Goal: Task Accomplishment & Management: Complete application form

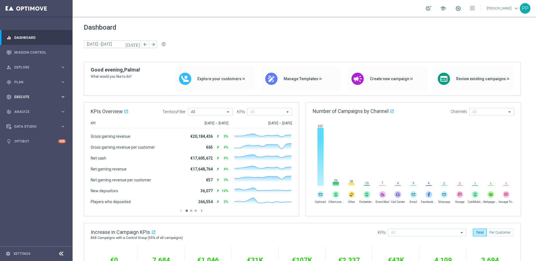
click at [24, 96] on span "Execute" at bounding box center [37, 96] width 46 height 3
click at [16, 81] on span "Plan" at bounding box center [37, 81] width 46 height 3
click at [22, 110] on span "Templates" at bounding box center [35, 110] width 40 height 3
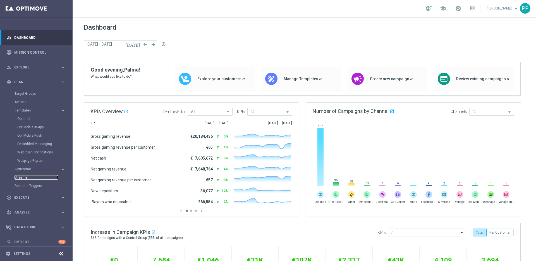
click at [20, 177] on link "Streams" at bounding box center [37, 177] width 44 height 4
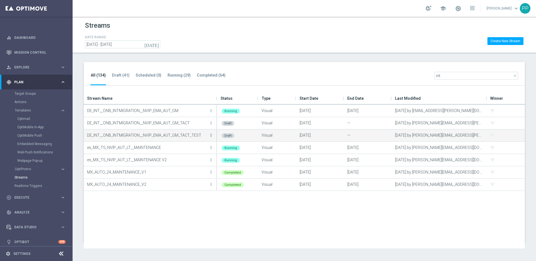
type input "int"
click at [210, 134] on icon "more_vert" at bounding box center [211, 135] width 4 height 4
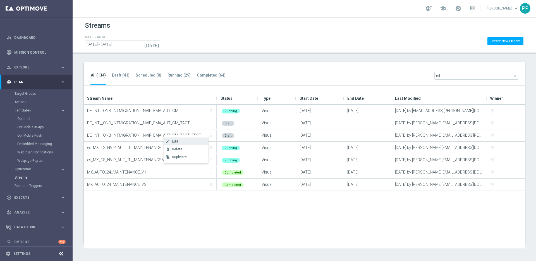
click at [196, 142] on div "Edit" at bounding box center [189, 141] width 34 height 4
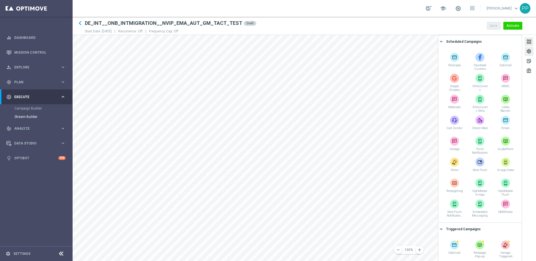
click at [531, 52] on div "settings" at bounding box center [529, 52] width 5 height 7
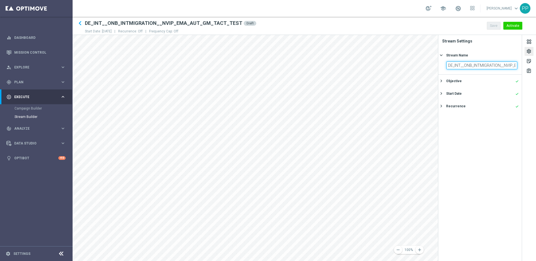
scroll to position [0, 45]
drag, startPoint x: 504, startPoint y: 65, endPoint x: 528, endPoint y: 66, distance: 24.3
click at [528, 66] on div "settings sticky_note_2 assignment Stream Settings Stream Name keyboard_arrow_ri…" at bounding box center [487, 148] width 98 height 226
type input "DE_INT__ONB_INTMIGRATION__TEAM_TEST"
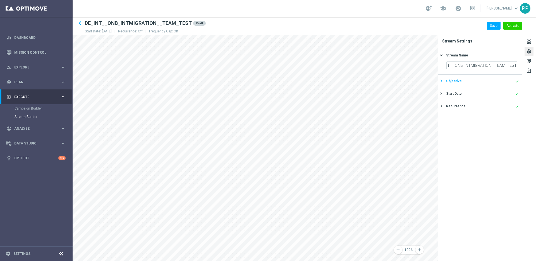
scroll to position [0, 0]
click at [441, 81] on icon "keyboard_arrow_right" at bounding box center [441, 80] width 5 height 5
click at [442, 114] on icon "keyboard_arrow_right" at bounding box center [441, 112] width 5 height 5
click at [446, 105] on button "Recurrence done keyboard_arrow_right" at bounding box center [479, 106] width 79 height 7
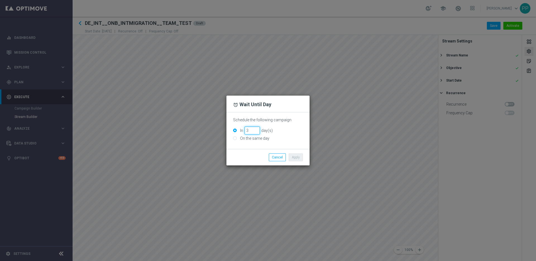
drag, startPoint x: 249, startPoint y: 130, endPoint x: 245, endPoint y: 130, distance: 3.6
click at [245, 130] on input "3" at bounding box center [252, 131] width 15 height 8
type input "1"
click at [293, 156] on button "Apply" at bounding box center [296, 157] width 14 height 8
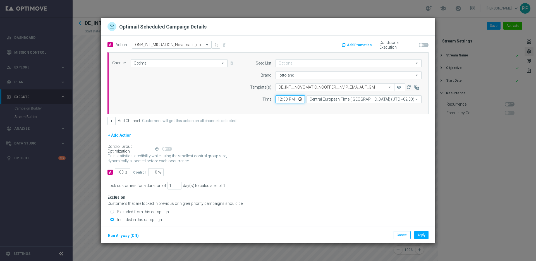
click at [276, 97] on input "12:00" at bounding box center [290, 99] width 29 height 8
type input "10:00"
click at [420, 235] on button "Apply" at bounding box center [422, 235] width 14 height 8
click at [276, 102] on input "12:00" at bounding box center [290, 99] width 29 height 8
type input "10:00"
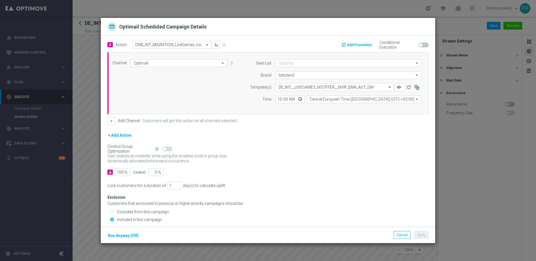
click at [320, 131] on form "A Action Select action ONB_INT_MIGRATION_LiveGames_nooffer delete_forever Add P…" at bounding box center [268, 108] width 321 height 135
click at [418, 234] on button "Apply" at bounding box center [422, 235] width 14 height 8
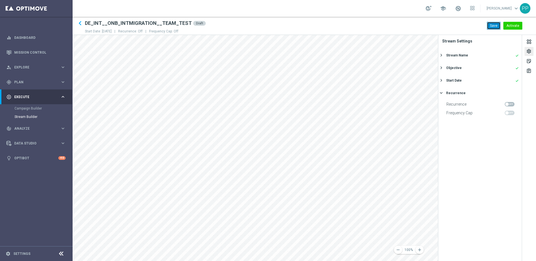
click at [495, 24] on button "Save" at bounding box center [494, 26] width 14 height 8
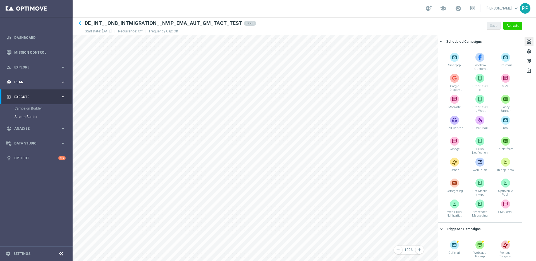
click at [16, 85] on div "gps_fixed Plan keyboard_arrow_right" at bounding box center [36, 82] width 72 height 15
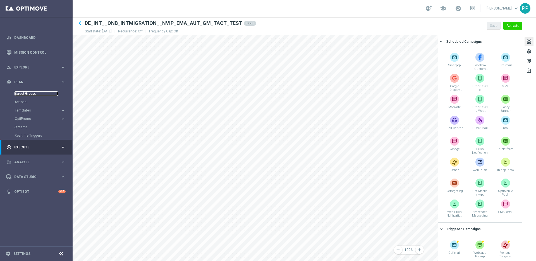
click at [21, 94] on link "Target Groups" at bounding box center [37, 93] width 44 height 4
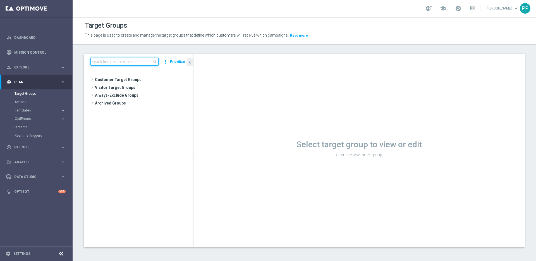
click at [99, 60] on input at bounding box center [125, 62] width 68 height 8
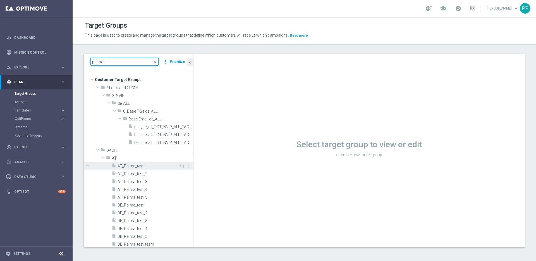
scroll to position [10, 0]
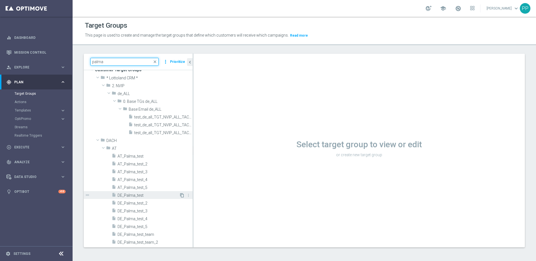
type input "palma"
click at [180, 195] on icon "content_copy" at bounding box center [182, 195] width 4 height 4
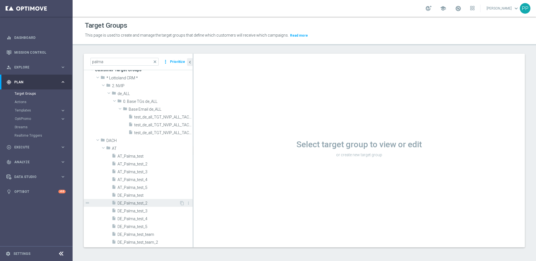
scroll to position [1, 0]
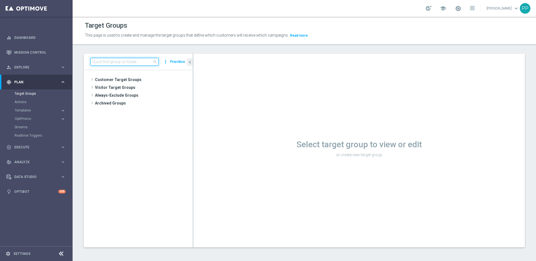
click at [114, 61] on input at bounding box center [125, 62] width 68 height 8
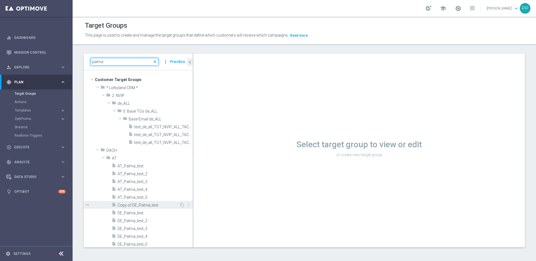
type input "palma"
click at [124, 203] on span "Copy of DE_Palma_test" at bounding box center [149, 205] width 62 height 5
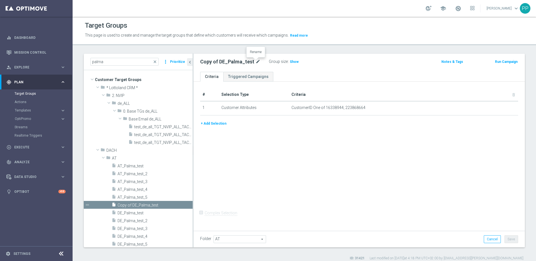
click at [256, 60] on icon "mode_edit" at bounding box center [258, 61] width 5 height 7
click at [221, 61] on input "Copy of DE_Palma_test" at bounding box center [237, 62] width 75 height 8
drag, startPoint x: 217, startPoint y: 63, endPoint x: 199, endPoint y: 60, distance: 18.6
click at [199, 60] on div "Copy of DEINT_Palma_test" at bounding box center [238, 62] width 84 height 8
drag, startPoint x: 215, startPoint y: 63, endPoint x: 225, endPoint y: 62, distance: 10.6
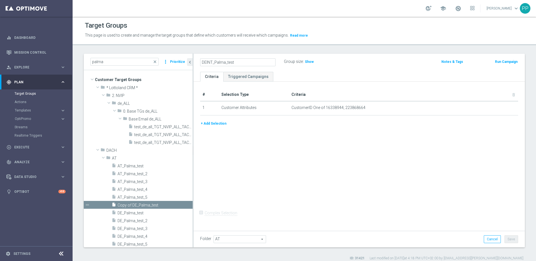
click at [225, 62] on input "DEINT_Palma_test" at bounding box center [237, 62] width 75 height 8
click at [237, 62] on input "DEINT_ONB_test" at bounding box center [237, 62] width 75 height 8
type input "DEINT_ONB_team_test"
click at [269, 133] on div "# Selection Type Criteria delete_forever 1 Customer Attributes CustomerID One o…" at bounding box center [360, 155] width 332 height 147
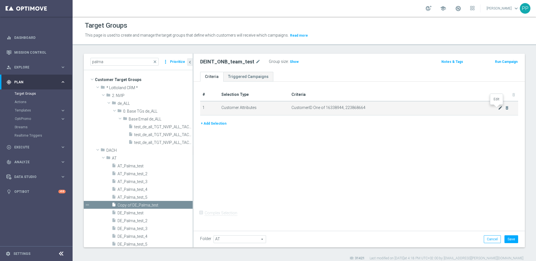
click at [498, 107] on icon "mode_edit" at bounding box center [500, 108] width 4 height 4
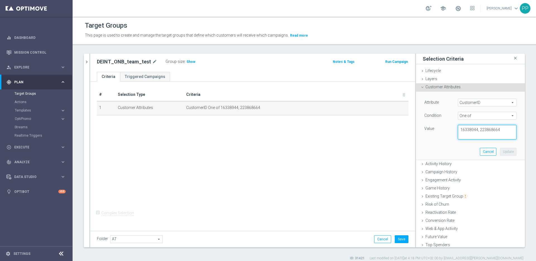
drag, startPoint x: 500, startPoint y: 129, endPoint x: 444, endPoint y: 128, distance: 55.6
click at [444, 128] on div "Value 16338944, 223868664" at bounding box center [470, 132] width 101 height 15
click at [496, 129] on textarea "16338944, 223868664" at bounding box center [487, 132] width 59 height 15
paste textarea "225171611"
paste textarea "9388689"
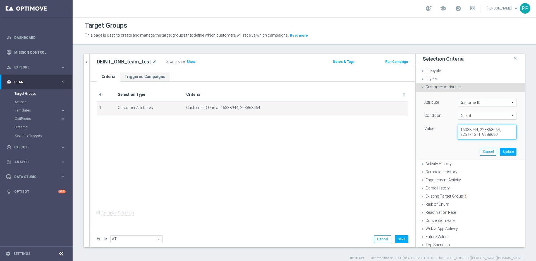
type textarea "16338944, 223868664, 225171611, 9388689"
click at [501, 154] on button "Update" at bounding box center [508, 152] width 16 height 8
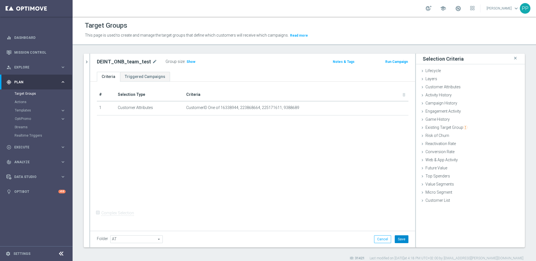
click at [398, 239] on button "Save" at bounding box center [402, 239] width 14 height 8
click at [188, 61] on span "Show" at bounding box center [191, 62] width 9 height 4
drag, startPoint x: 95, startPoint y: 60, endPoint x: 148, endPoint y: 61, distance: 53.7
click at [148, 61] on div "DEINT_ONB_team_test mode_edit Group size : 4" at bounding box center [199, 62] width 213 height 9
copy h2 "DEINT_ONB_team_test"
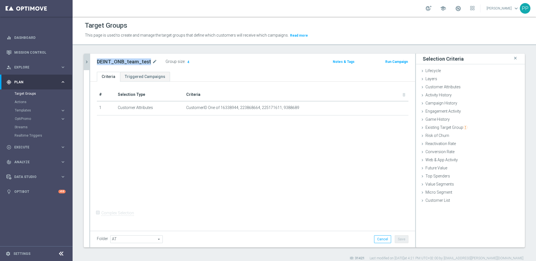
click at [87, 65] on button "chevron_right" at bounding box center [87, 62] width 6 height 16
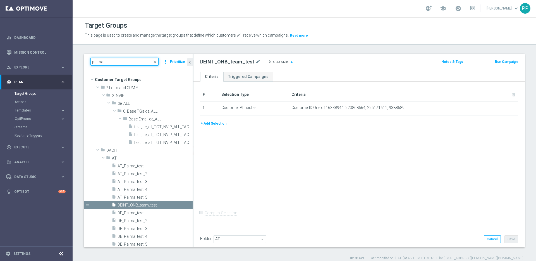
drag, startPoint x: 109, startPoint y: 62, endPoint x: 85, endPoint y: 62, distance: 24.0
click at [85, 62] on div "palma close more_vert Prioritize" at bounding box center [138, 62] width 109 height 16
paste input "DE_INT__INTMIGRATION__REACT_NVIP_EMA_AUT_MIX"
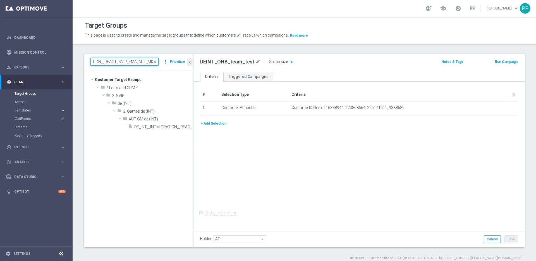
drag, startPoint x: 116, startPoint y: 62, endPoint x: 104, endPoint y: 60, distance: 12.5
click at [104, 60] on input "DE_INT__INTMIGRATION__REACT_NVIP_EMA_AUT_MIX" at bounding box center [125, 62] width 68 height 8
type input "DE_INT__INTMIGRATION__ACTIVE_NVIP_EMA_AUT_MIX"
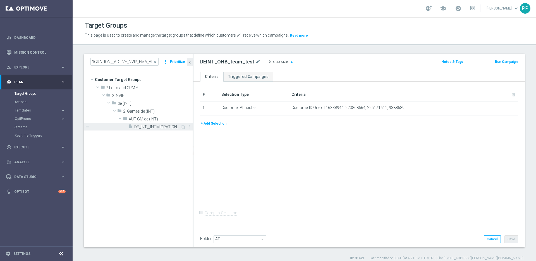
click at [151, 123] on div "insert_drive_file DE_INT__INTMIGRATION__ACTIVE_NVIP_EMA_AUT_MIX" at bounding box center [154, 127] width 52 height 8
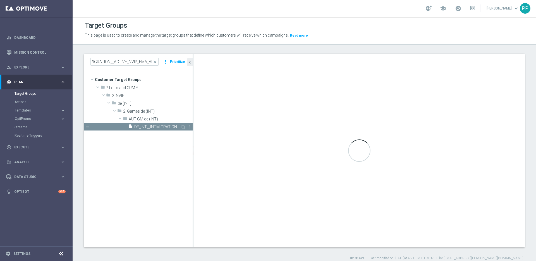
scroll to position [0, 0]
checkbox input "true"
type input "AUT GM de (INT)"
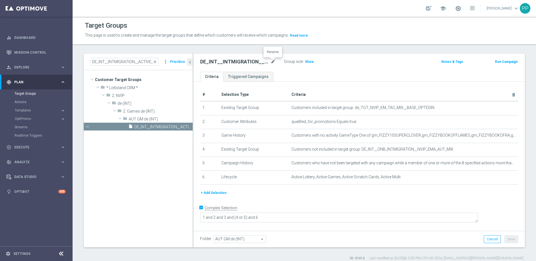
click at [272, 63] on icon "mode_edit" at bounding box center [273, 61] width 5 height 7
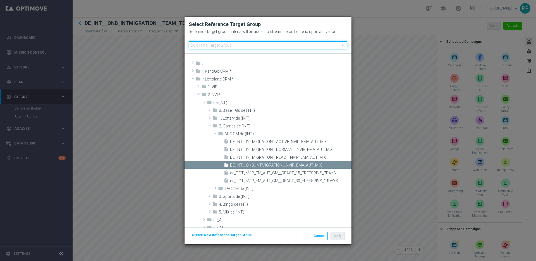
paste input "DEINT_ONB_team_test"
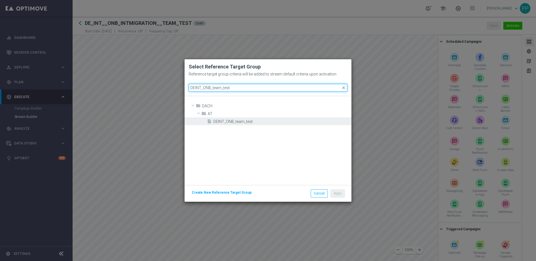
type input "DEINT_ONB_team_test"
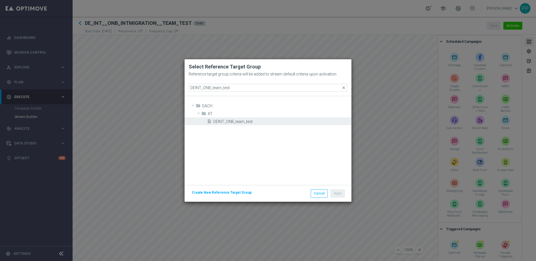
click at [223, 119] on span "DEINT_ONB_team_test" at bounding box center [281, 121] width 137 height 5
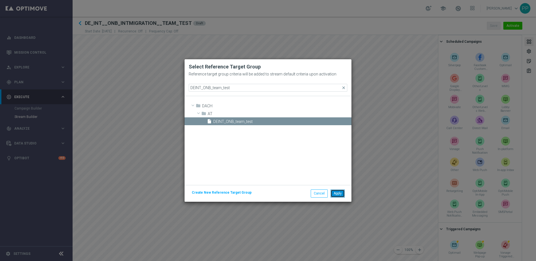
click at [336, 193] on button "Apply" at bounding box center [338, 193] width 14 height 8
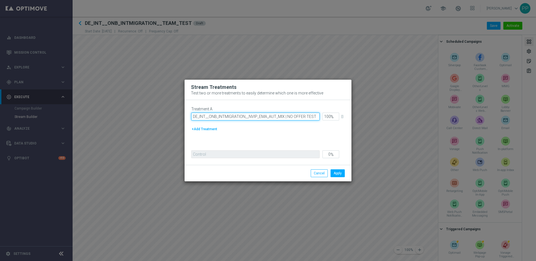
drag, startPoint x: 193, startPoint y: 115, endPoint x: 323, endPoint y: 120, distance: 130.6
click at [323, 120] on div "Treatment A DE_INT__ONB_INTMIGRATION__NVIP_EMA_AUT_MIX | NO OFFER TEST 100 % de…" at bounding box center [270, 115] width 159 height 17
paste input "INT_ONB_team_test"
type input "DEINT_ONB_team_test"
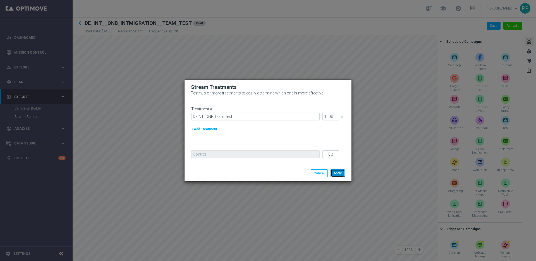
click at [340, 172] on button "Apply" at bounding box center [338, 173] width 14 height 8
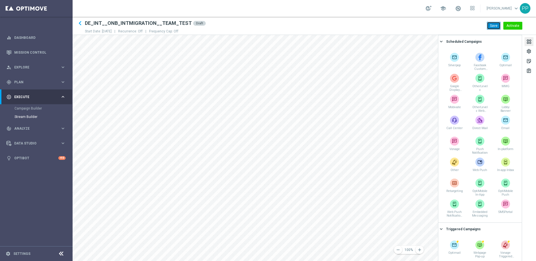
click at [492, 25] on button "Save" at bounding box center [494, 26] width 14 height 8
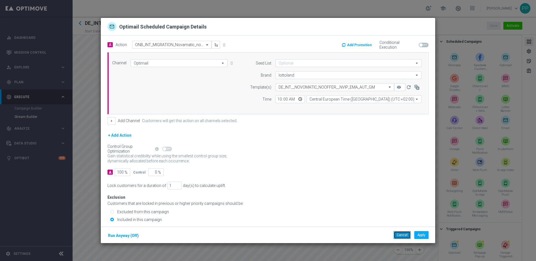
click at [399, 236] on button "Cancel" at bounding box center [402, 235] width 17 height 8
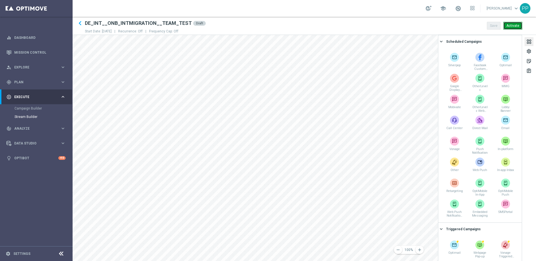
click at [519, 23] on button "Activate" at bounding box center [513, 26] width 19 height 8
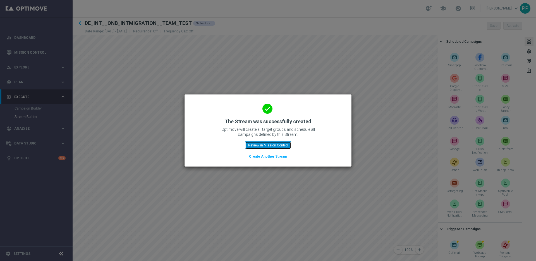
click at [257, 146] on button "Review in Mission Control" at bounding box center [268, 145] width 46 height 8
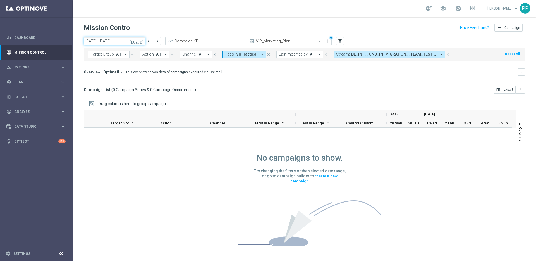
click at [112, 41] on input "[DATE] - [DATE]" at bounding box center [114, 41] width 61 height 8
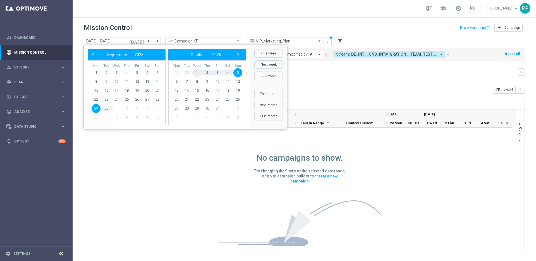
click at [196, 69] on span "1" at bounding box center [196, 72] width 9 height 9
click at [117, 73] on span "1" at bounding box center [116, 72] width 9 height 9
type input "[DATE] - [DATE]"
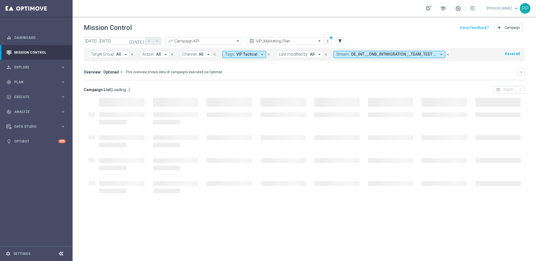
click at [267, 55] on icon "close" at bounding box center [269, 55] width 4 height 4
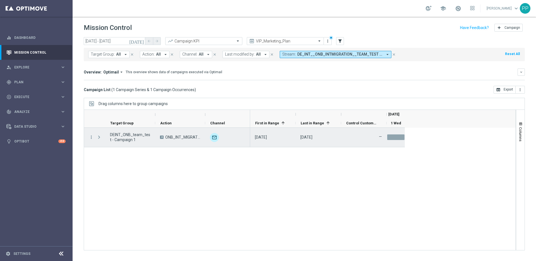
click at [100, 137] on span "Press SPACE to select this row." at bounding box center [99, 137] width 5 height 4
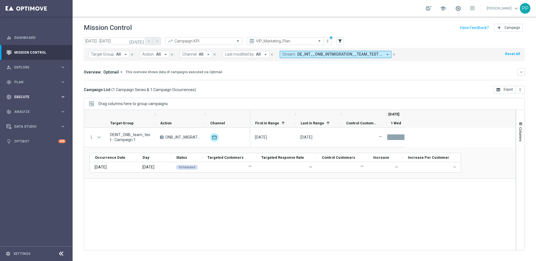
click at [20, 97] on span "Execute" at bounding box center [37, 96] width 46 height 3
click at [23, 109] on link "Campaign Builder" at bounding box center [37, 108] width 44 height 4
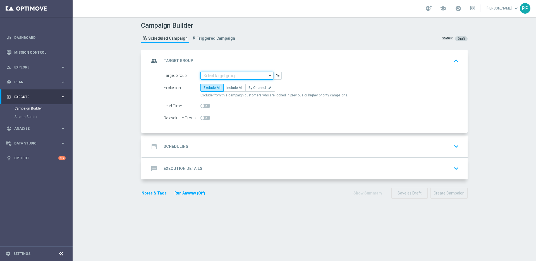
click at [216, 77] on input at bounding box center [237, 76] width 73 height 8
paste input "DE_RI_GOTW_XSELL"
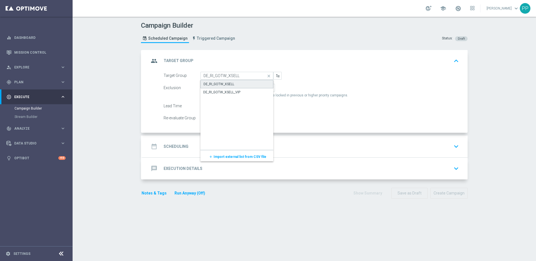
click at [217, 82] on div "DE_RI_GOTW_XSELL" at bounding box center [219, 84] width 31 height 5
type input "DE_RI_GOTW_XSELL"
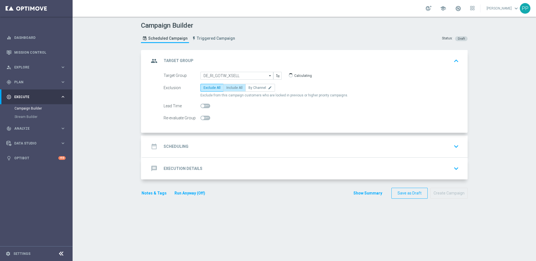
click at [228, 89] on span "Include All" at bounding box center [235, 88] width 16 height 4
click at [228, 89] on input "Include All" at bounding box center [229, 89] width 4 height 4
radio input "true"
click at [179, 144] on h2 "Scheduling" at bounding box center [176, 146] width 25 height 5
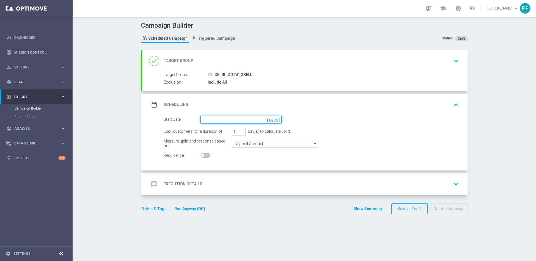
click at [215, 120] on input at bounding box center [241, 120] width 81 height 8
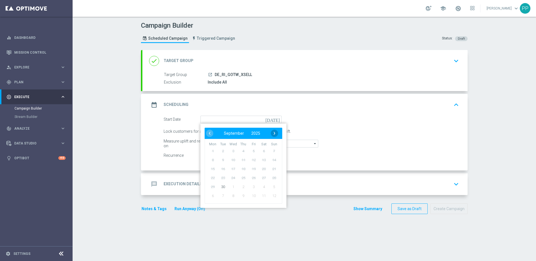
click at [273, 134] on span "›" at bounding box center [274, 133] width 7 height 7
click at [209, 161] on span "6" at bounding box center [212, 159] width 9 height 9
type input "[DATE]"
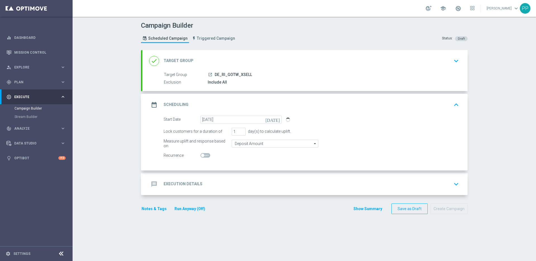
click at [202, 156] on span at bounding box center [206, 155] width 10 height 4
click at [202, 156] on input "checkbox" at bounding box center [206, 155] width 10 height 4
checkbox input "true"
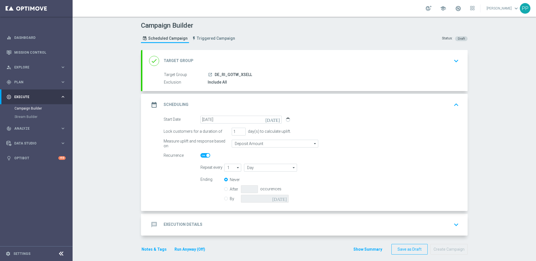
click at [291, 168] on icon "arrow_drop_down" at bounding box center [294, 167] width 6 height 7
click at [254, 185] on div "Week" at bounding box center [269, 184] width 50 height 8
type input "Week"
click at [225, 199] on input "By" at bounding box center [226, 198] width 4 height 4
radio input "true"
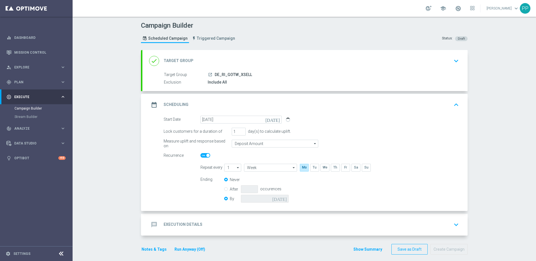
radio input "false"
click at [282, 198] on icon "[DATE]" at bounding box center [280, 198] width 16 height 6
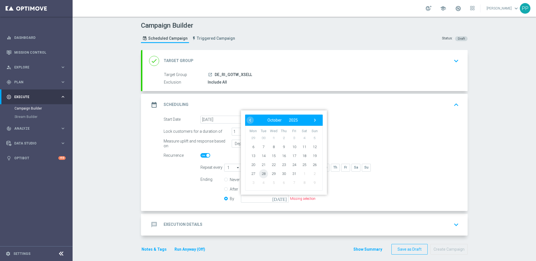
click at [263, 174] on span "28" at bounding box center [263, 173] width 9 height 9
type input "[DATE]"
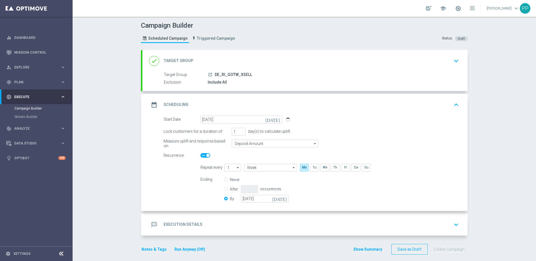
click at [325, 189] on div "Ending Never After occurences By [DATE] [DATE]" at bounding box center [329, 190] width 267 height 28
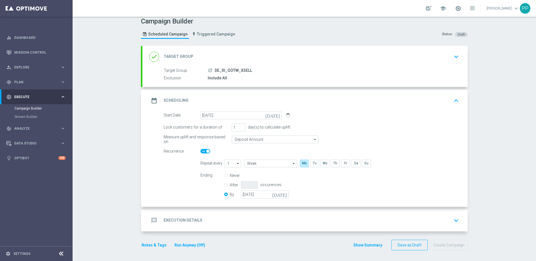
scroll to position [5, 0]
click at [179, 217] on h2 "Execution Details" at bounding box center [183, 219] width 39 height 5
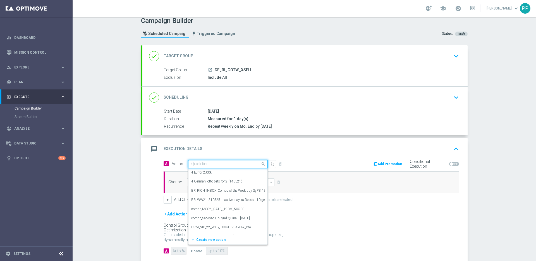
click at [197, 164] on input "text" at bounding box center [222, 164] width 62 height 5
paste input "10 free spins for DACH Game of the Week"
type input "10 free spins for DACH Game of the Week"
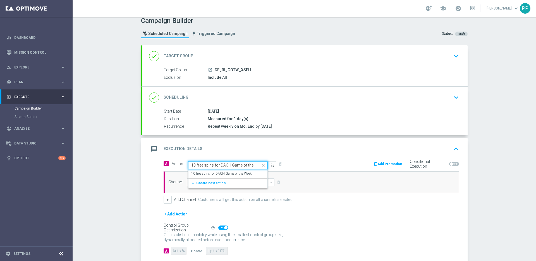
scroll to position [0, 9]
click at [197, 170] on div "10 free spins for DACH Game of the Week edit" at bounding box center [227, 173] width 73 height 9
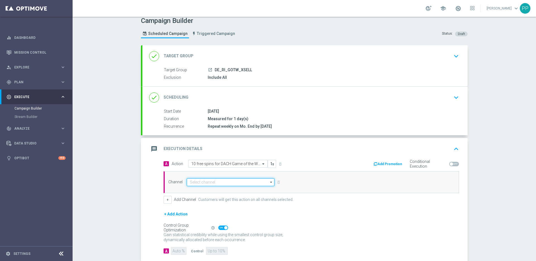
click at [193, 181] on input at bounding box center [231, 182] width 88 height 8
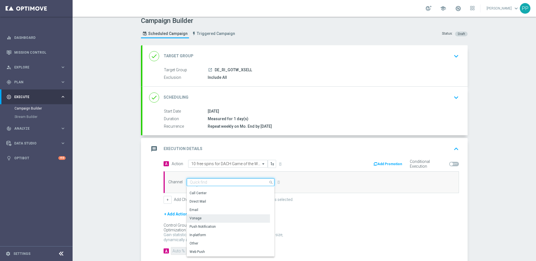
scroll to position [91, 0]
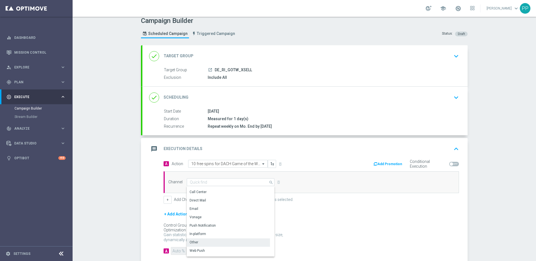
click at [192, 239] on div "Other" at bounding box center [228, 242] width 83 height 8
type input "Other"
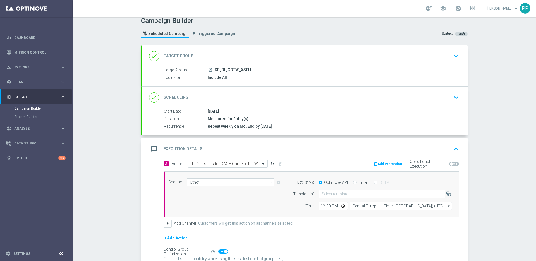
click at [353, 183] on input "Email" at bounding box center [355, 183] width 4 height 4
radio input "true"
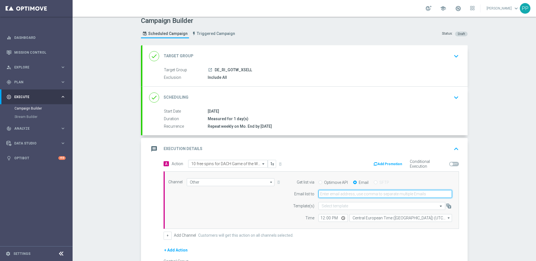
click at [319, 195] on input "email" at bounding box center [386, 194] width 134 height 8
type input "[EMAIL_ADDRESS][PERSON_NAME][DOMAIN_NAME]"
click at [326, 208] on input "text" at bounding box center [377, 206] width 110 height 5
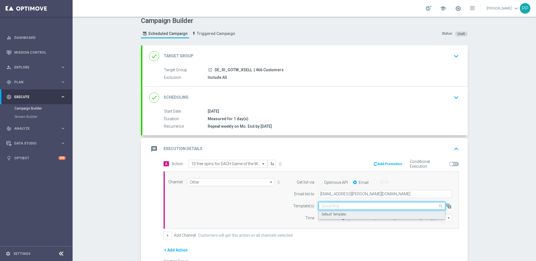
click at [326, 215] on label "Default Template" at bounding box center [334, 214] width 24 height 5
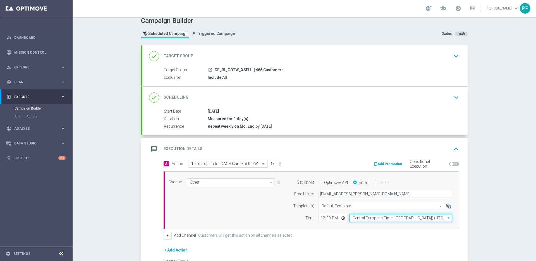
click at [368, 217] on input "Central European Time ([GEOGRAPHIC_DATA]) (UTC +02:00)" at bounding box center [401, 218] width 103 height 8
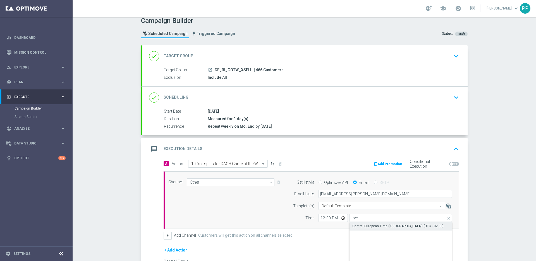
click at [370, 223] on div "Central European Time ([GEOGRAPHIC_DATA]) (UTC +02:00)" at bounding box center [398, 225] width 91 height 5
type input "Central European Time ([GEOGRAPHIC_DATA]) (UTC +02:00)"
click at [256, 70] on span "| 466 Customers" at bounding box center [269, 70] width 30 height 5
copy span "466"
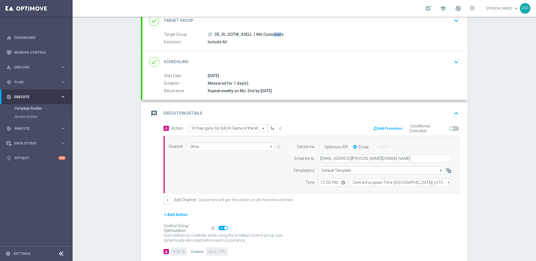
scroll to position [49, 0]
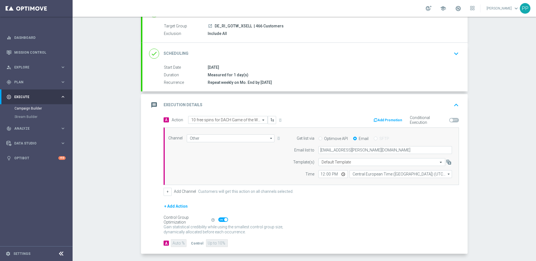
click at [221, 219] on span at bounding box center [223, 219] width 10 height 4
click at [221, 219] on input "checkbox" at bounding box center [223, 219] width 10 height 4
checkbox input "false"
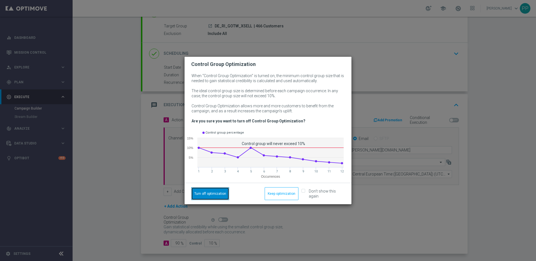
click at [211, 196] on button "Turn off optimization" at bounding box center [210, 193] width 38 height 13
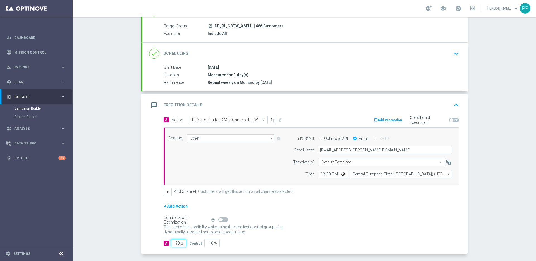
click at [175, 244] on input "90" at bounding box center [178, 243] width 15 height 8
type input "0"
type input "100"
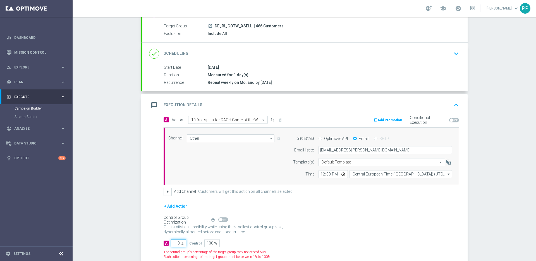
type input "10"
type input "90"
type input "100"
type input "0"
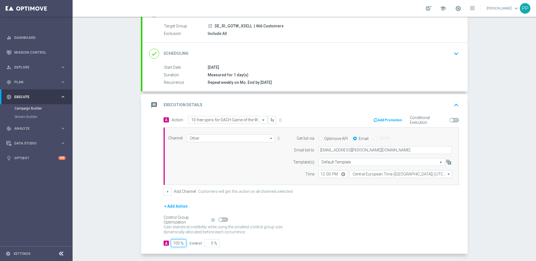
type input "100"
click at [155, 237] on div "A Action Select action 10 free spins for DACH Game of the Week delete_forever A…" at bounding box center [304, 185] width 325 height 138
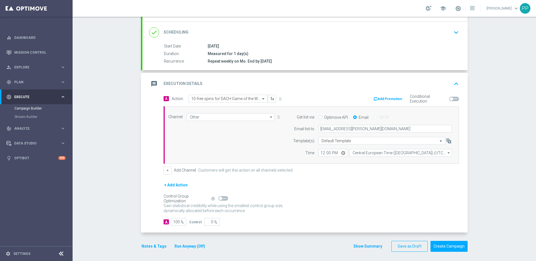
scroll to position [72, 0]
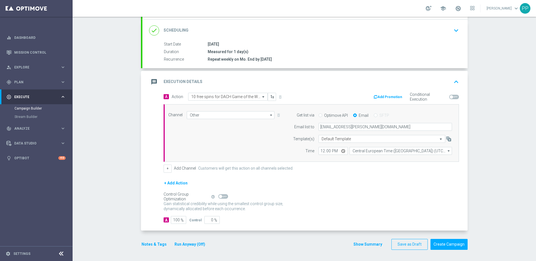
click at [153, 243] on button "Notes & Tags" at bounding box center [154, 244] width 26 height 7
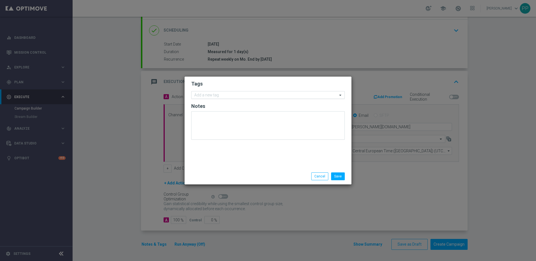
click at [200, 94] on input "text" at bounding box center [265, 95] width 143 height 5
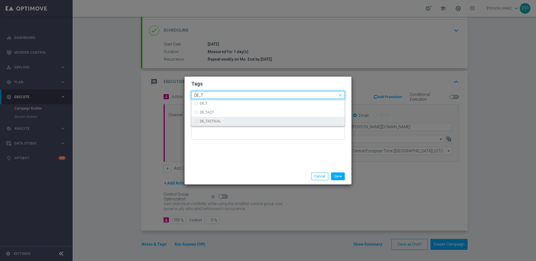
click at [221, 120] on div "DE_TACTICAL" at bounding box center [271, 121] width 142 height 3
type input "DE_T"
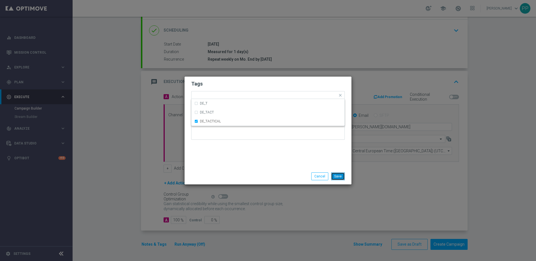
click at [342, 178] on button "Save" at bounding box center [338, 176] width 14 height 8
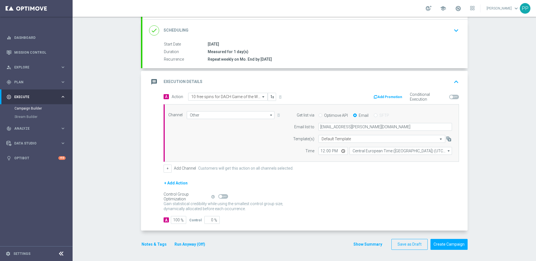
click at [332, 185] on div "+ Add Action" at bounding box center [312, 187] width 296 height 14
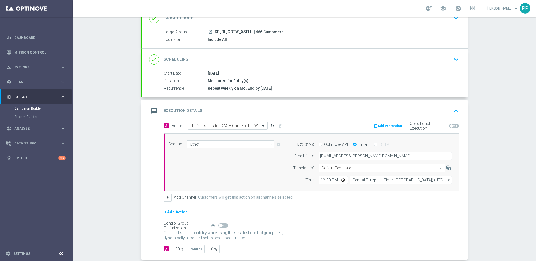
scroll to position [40, 0]
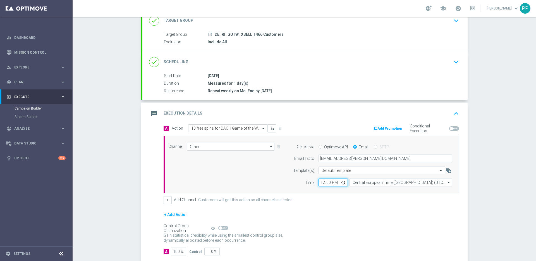
click at [324, 184] on input "12:00" at bounding box center [333, 183] width 29 height 8
click at [319, 183] on input "12:00" at bounding box center [333, 183] width 29 height 8
type input "10:30"
click at [337, 220] on div "+ Add Action" at bounding box center [312, 218] width 296 height 14
click at [382, 127] on button "Add Promotion" at bounding box center [388, 128] width 31 height 6
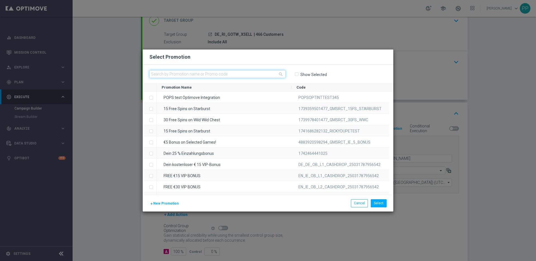
click at [204, 73] on input "text" at bounding box center [217, 74] width 136 height 8
paste input "DE_25OCT_GOTW_N89SCWQTBGZ"
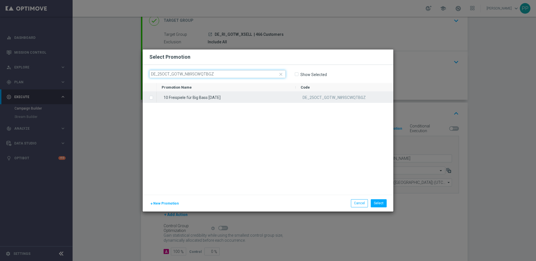
type input "DE_25OCT_GOTW_N89SCWQTBGZ"
click at [155, 97] on label "Press SPACE to select this row." at bounding box center [156, 98] width 2 height 5
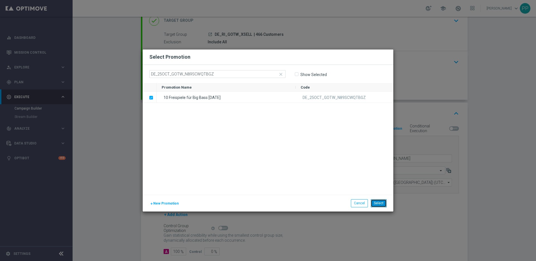
click at [378, 202] on button "Select" at bounding box center [379, 203] width 16 height 8
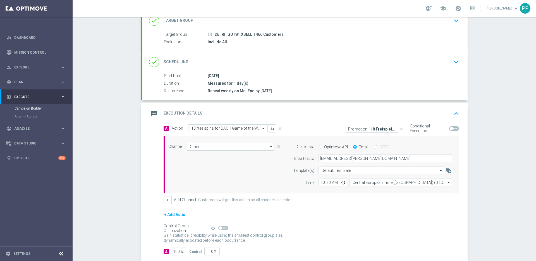
click at [450, 129] on span at bounding box center [451, 128] width 3 height 3
click at [450, 129] on input "checkbox" at bounding box center [454, 128] width 10 height 4
checkbox input "true"
click at [395, 206] on form "A Action Select action 10 free spins for DACH Game of the Week delete_forever P…" at bounding box center [312, 189] width 296 height 131
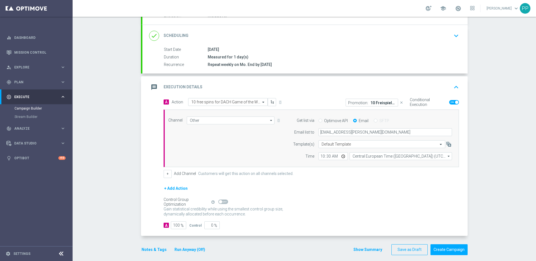
scroll to position [72, 0]
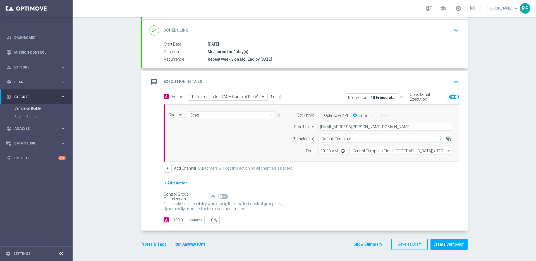
click at [268, 151] on div "Channel Other Other arrow_drop_down Drag here to set row groups Drag here to se…" at bounding box center [310, 133] width 292 height 44
click at [158, 244] on button "Notes & Tags" at bounding box center [154, 244] width 26 height 7
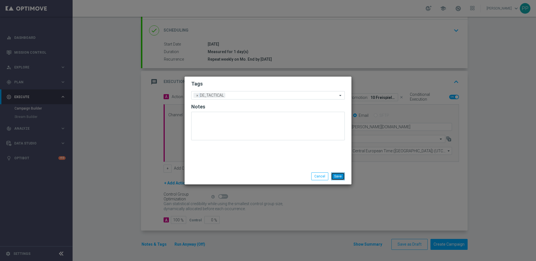
click at [335, 179] on button "Save" at bounding box center [338, 176] width 14 height 8
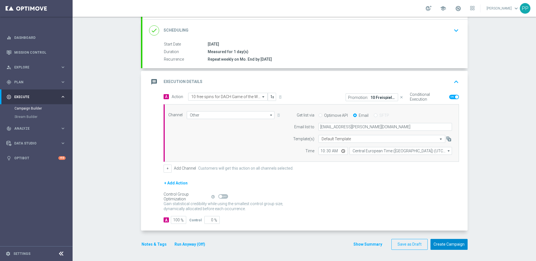
click at [444, 244] on button "Create Campaign" at bounding box center [449, 244] width 37 height 11
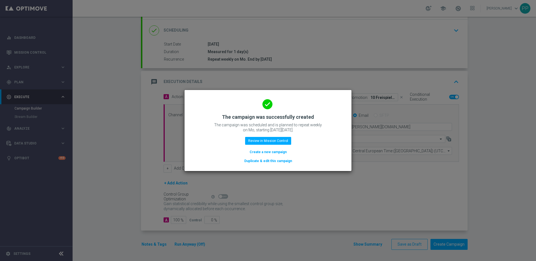
click at [253, 163] on button "Duplicate & edit this campaign" at bounding box center [268, 161] width 49 height 6
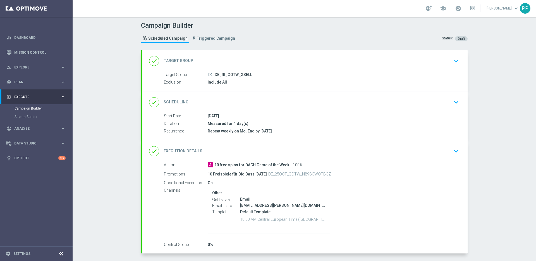
click at [246, 62] on div "done Target Group keyboard_arrow_down" at bounding box center [305, 61] width 312 height 11
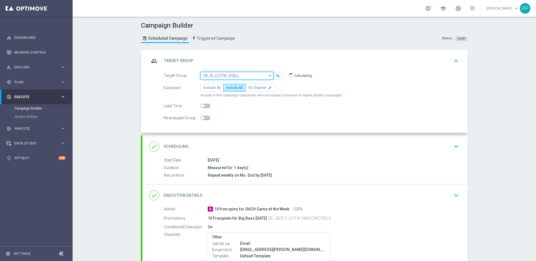
click at [217, 75] on input "DE_RI_GOTW_XSELL" at bounding box center [237, 76] width 73 height 8
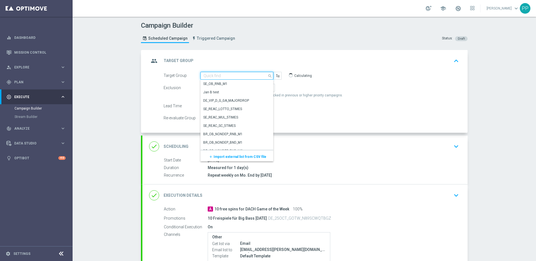
paste input "DE_RI_GOTW_REACT"
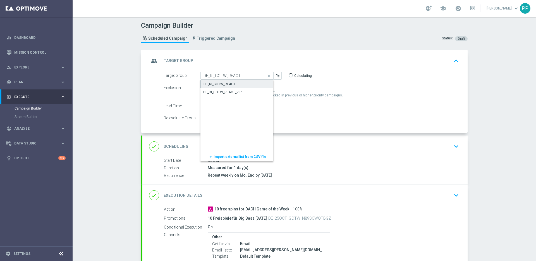
click at [218, 84] on div "DE_RI_GOTW_REACT" at bounding box center [220, 84] width 32 height 5
type input "DE_RI_GOTW_REACT"
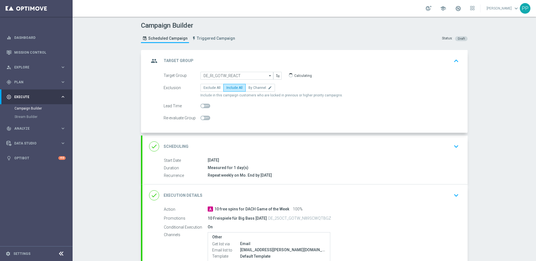
click at [221, 192] on div "done Execution Details keyboard_arrow_down" at bounding box center [305, 195] width 312 height 11
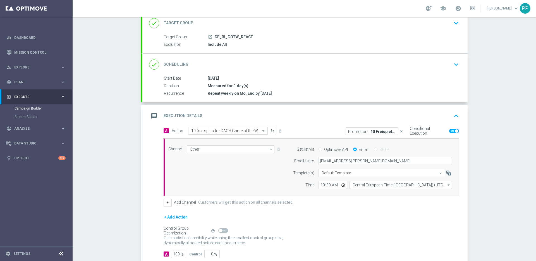
scroll to position [37, 0]
click at [255, 38] on span "| 437 Customers" at bounding box center [270, 37] width 30 height 5
copy span "437"
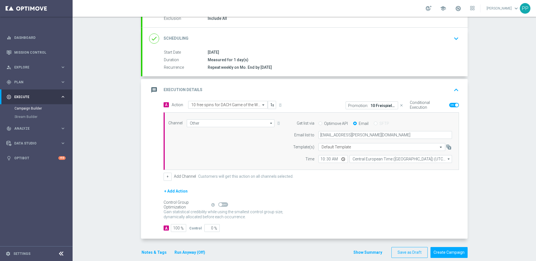
scroll to position [72, 0]
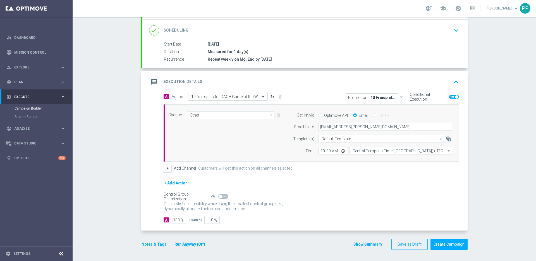
click at [375, 209] on div "Gain statistical credibility while using the smallest control group size, dynam…" at bounding box center [312, 206] width 296 height 13
click at [451, 244] on button "Create Campaign" at bounding box center [449, 244] width 37 height 11
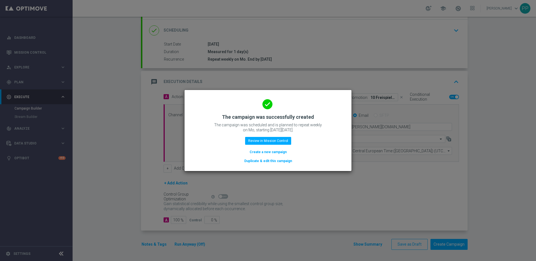
click at [256, 160] on button "Duplicate & edit this campaign" at bounding box center [268, 161] width 49 height 6
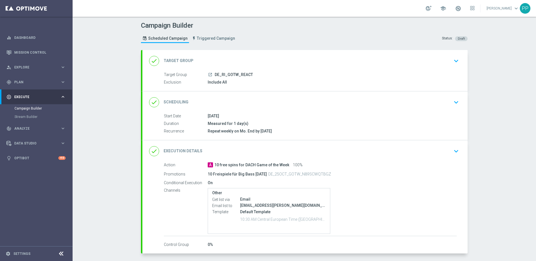
click at [216, 65] on div "done Target Group keyboard_arrow_down" at bounding box center [305, 61] width 312 height 11
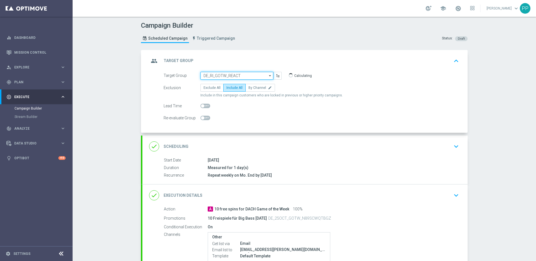
click at [216, 74] on input "DE_RI_GOTW_REACT" at bounding box center [237, 76] width 73 height 8
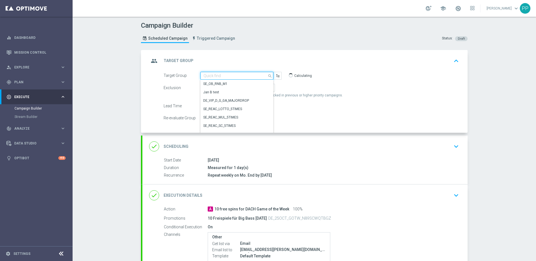
paste input "AT_RI_GOTW_XSELL"
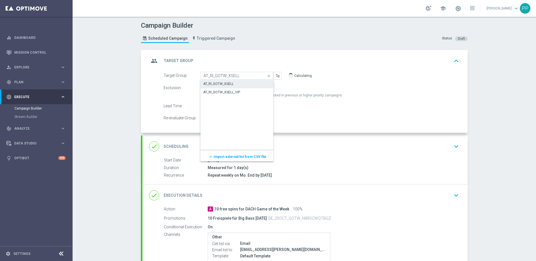
click at [215, 82] on div "AT_RI_GOTW_XSELL" at bounding box center [218, 83] width 30 height 5
type input "AT_RI_GOTW_XSELL"
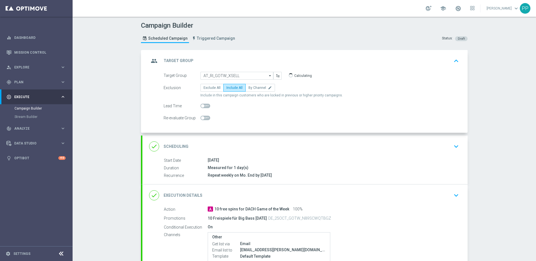
click at [226, 192] on div "done Execution Details keyboard_arrow_down" at bounding box center [305, 195] width 312 height 11
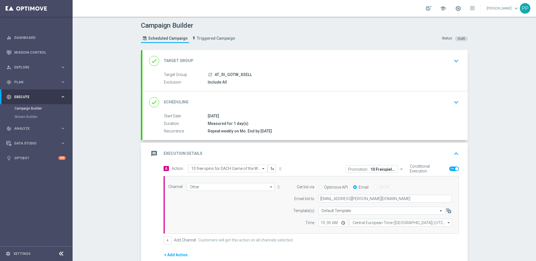
click at [382, 167] on p "10 Freispiele für Big Bass [DATE]" at bounding box center [383, 169] width 25 height 4
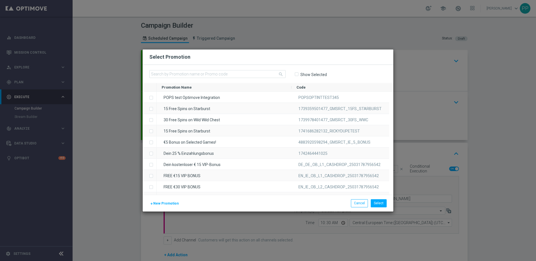
click at [298, 74] on input "Show Selected" at bounding box center [297, 75] width 4 height 4
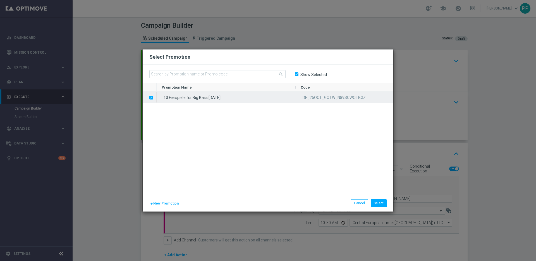
click at [155, 96] on label "Press SPACE to deselect this row." at bounding box center [156, 98] width 2 height 5
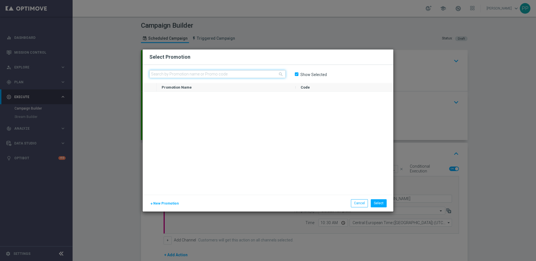
click at [197, 73] on input "text" at bounding box center [217, 74] width 136 height 8
click at [300, 75] on label "Show Selected" at bounding box center [313, 74] width 27 height 5
click at [298, 75] on input "Show Selected" at bounding box center [297, 75] width 4 height 4
checkbox input "false"
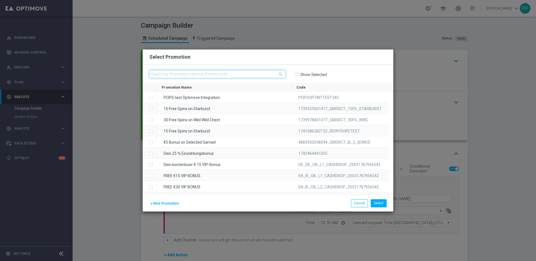
click at [214, 72] on input "text" at bounding box center [217, 74] width 136 height 8
paste input "AT_25OCT_GOTW_QGNGXWPXR7TV"
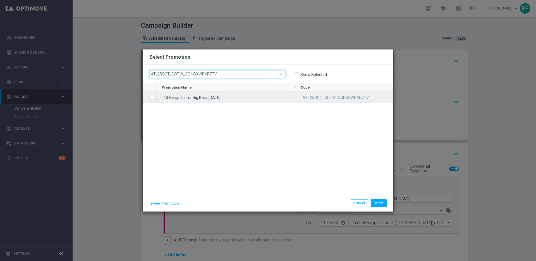
type input "AT_25OCT_GOTW_QGNGXWPXR7TV"
click at [155, 98] on label "Press SPACE to select this row." at bounding box center [156, 98] width 2 height 5
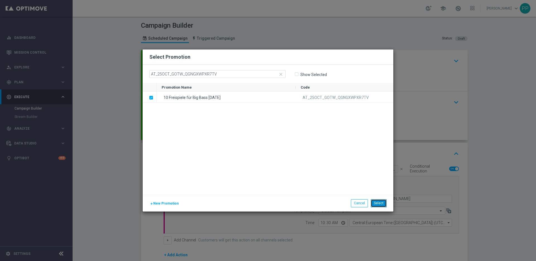
click at [377, 205] on button "Select" at bounding box center [379, 203] width 16 height 8
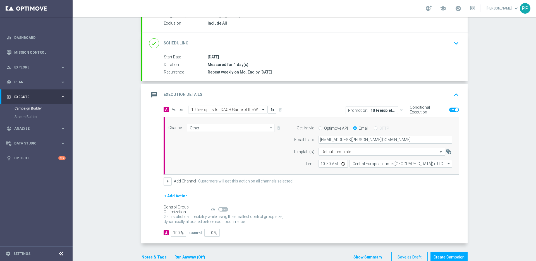
scroll to position [72, 0]
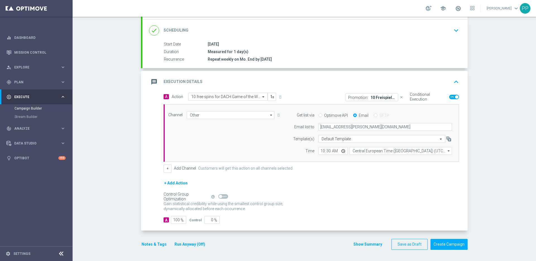
click at [152, 244] on button "Notes & Tags" at bounding box center [154, 244] width 26 height 7
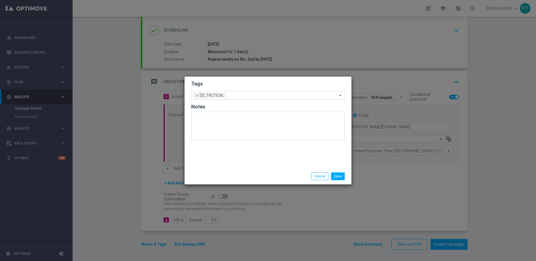
click at [197, 98] on div "Add a new tag × DE_TACTICAL" at bounding box center [265, 95] width 146 height 8
click at [335, 85] on h2 "Tags" at bounding box center [268, 83] width 154 height 7
click at [196, 96] on span "×" at bounding box center [197, 95] width 5 height 5
click at [196, 94] on input "text" at bounding box center [265, 95] width 143 height 5
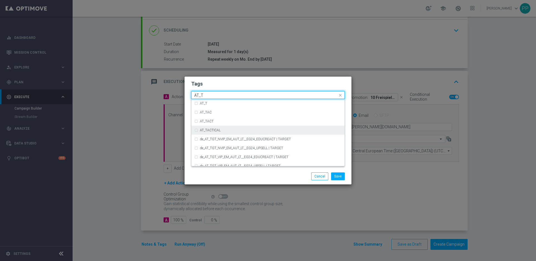
click at [203, 132] on div "AT_TACTICAL" at bounding box center [267, 130] width 147 height 9
type input "AT_T"
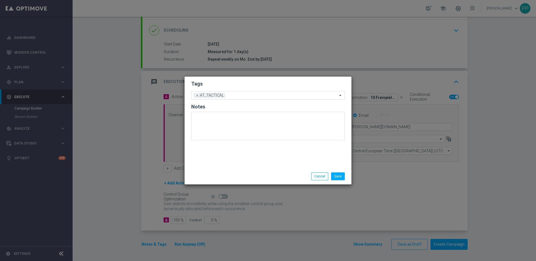
click at [301, 174] on div "Save Cancel" at bounding box center [295, 176] width 108 height 8
click at [339, 175] on button "Save" at bounding box center [338, 176] width 14 height 8
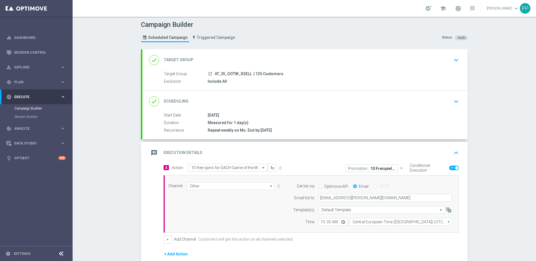
scroll to position [0, 0]
click at [254, 75] on span "| 135 Customers" at bounding box center [269, 74] width 30 height 5
copy span "135"
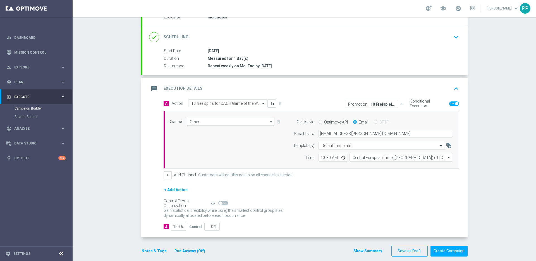
scroll to position [72, 0]
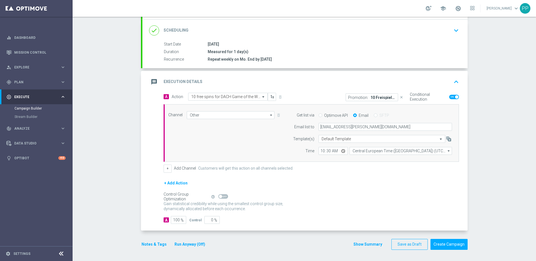
click at [153, 241] on button "Notes & Tags" at bounding box center [154, 244] width 26 height 7
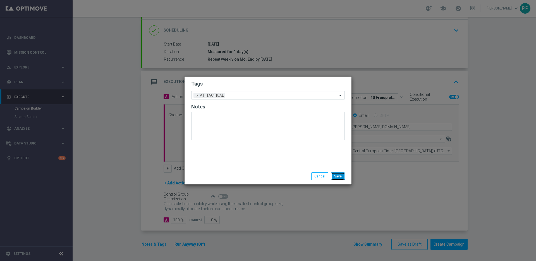
click at [334, 178] on button "Save" at bounding box center [338, 176] width 14 height 8
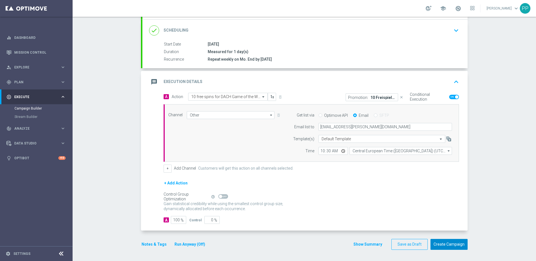
click at [445, 242] on button "Create Campaign" at bounding box center [449, 244] width 37 height 11
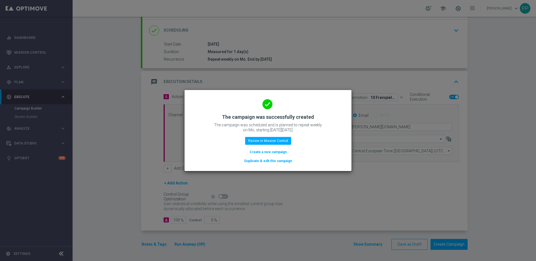
click at [264, 162] on button "Duplicate & edit this campaign" at bounding box center [268, 161] width 49 height 6
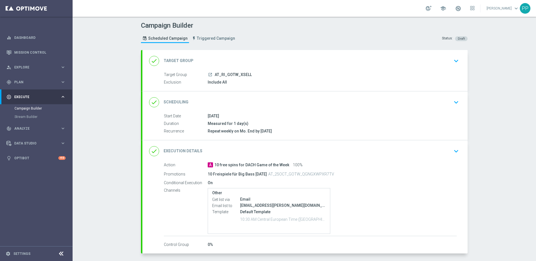
click at [214, 62] on div "done Target Group keyboard_arrow_down" at bounding box center [305, 61] width 312 height 11
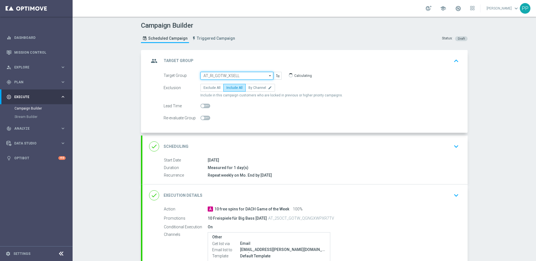
click at [212, 74] on input "AT_RI_GOTW_XSELL" at bounding box center [237, 76] width 73 height 8
paste input "AT_RI_GOTW_REACT"
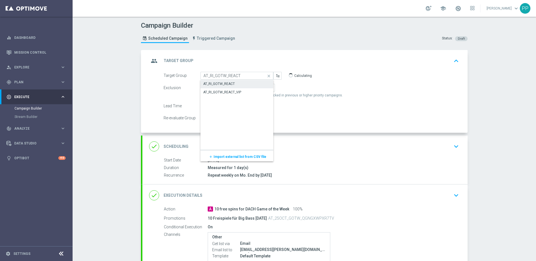
click at [213, 83] on div "AT_RI_GOTW_REACT" at bounding box center [219, 83] width 32 height 5
type input "AT_RI_GOTW_REACT"
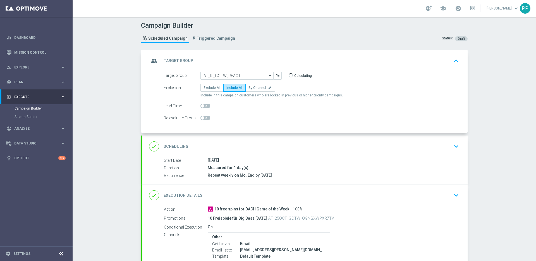
click at [248, 141] on div "done Scheduling keyboard_arrow_down" at bounding box center [304, 146] width 325 height 22
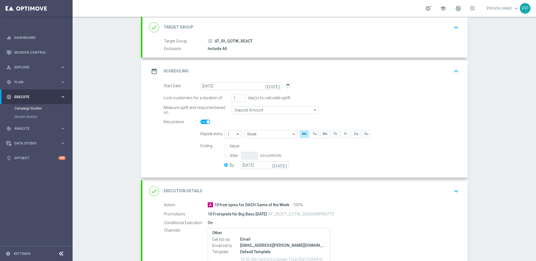
scroll to position [58, 0]
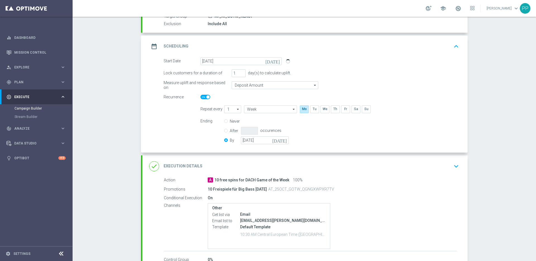
click at [219, 160] on div "done Execution Details keyboard_arrow_down" at bounding box center [304, 166] width 325 height 22
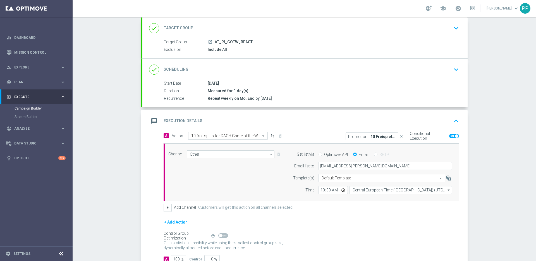
scroll to position [72, 0]
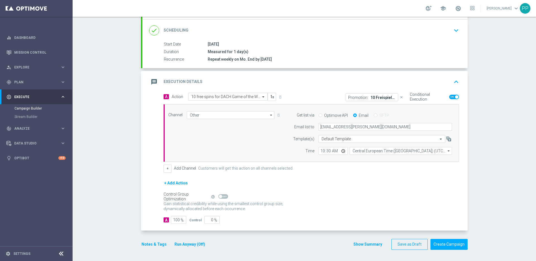
click at [154, 243] on button "Notes & Tags" at bounding box center [154, 244] width 26 height 7
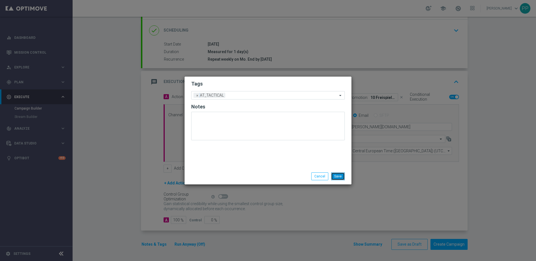
click at [336, 176] on button "Save" at bounding box center [338, 176] width 14 height 8
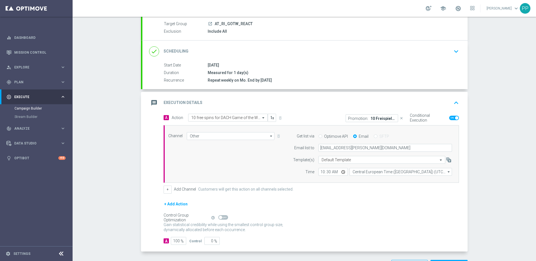
scroll to position [0, 0]
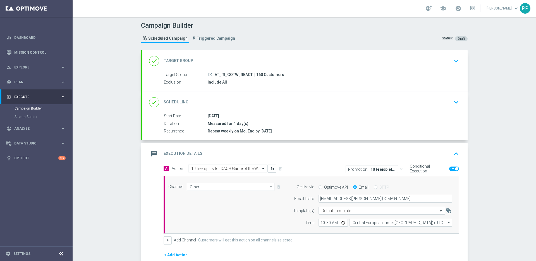
click at [256, 73] on span "| 160 Customers" at bounding box center [269, 74] width 30 height 5
copy span "160"
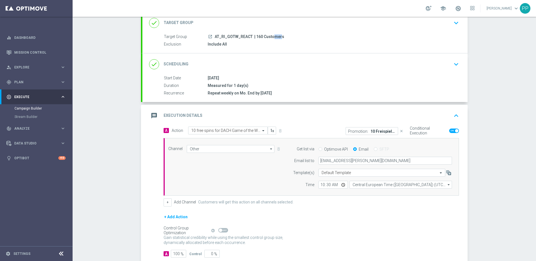
scroll to position [72, 0]
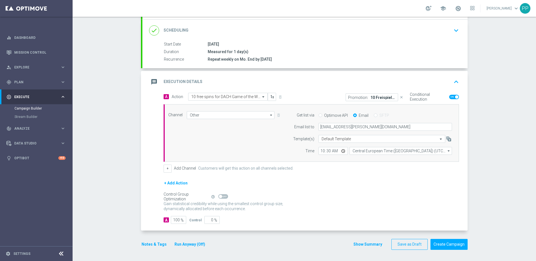
click at [450, 227] on div "A Action Select action 10 free spins for DACH Game of the Week delete_forever P…" at bounding box center [304, 162] width 325 height 138
click at [452, 243] on button "Create Campaign" at bounding box center [449, 244] width 37 height 11
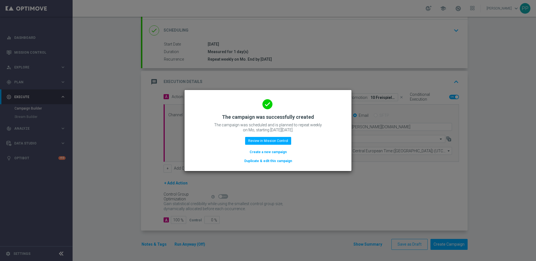
click at [260, 151] on button "Create a new campaign" at bounding box center [268, 152] width 38 height 6
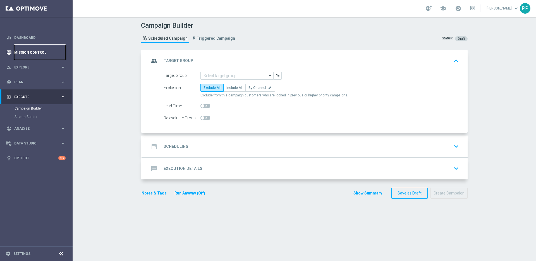
click at [36, 53] on link "Mission Control" at bounding box center [39, 52] width 51 height 15
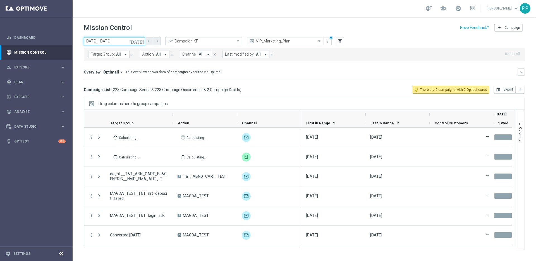
click at [116, 41] on input "[DATE] - [DATE]" at bounding box center [114, 41] width 61 height 8
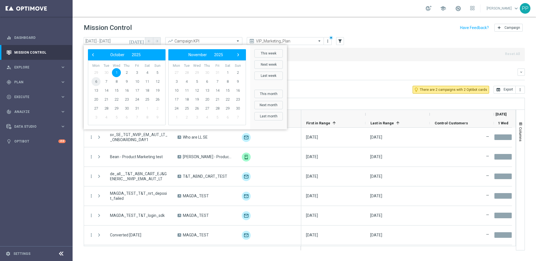
click at [98, 83] on span "6" at bounding box center [96, 81] width 9 height 9
type input "[DATE] - [DATE]"
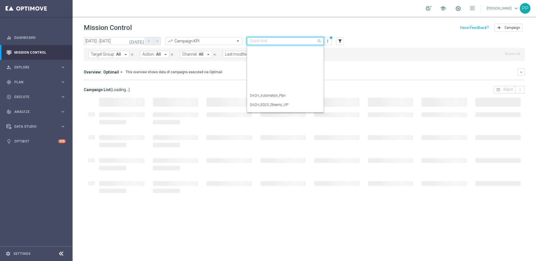
click at [315, 40] on div at bounding box center [285, 41] width 77 height 5
click at [283, 70] on div "DACH_Marketing_Plan" at bounding box center [285, 69] width 71 height 9
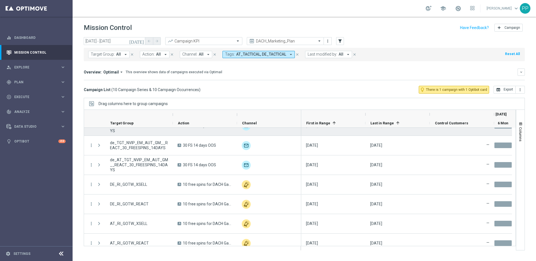
scroll to position [77, 0]
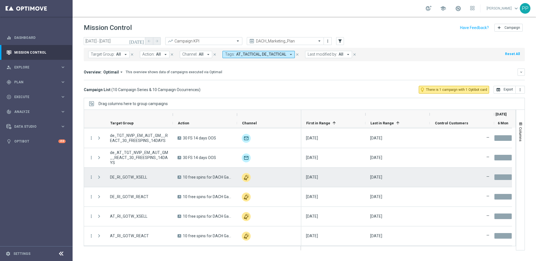
click at [98, 177] on span "Press SPACE to select this row." at bounding box center [99, 177] width 5 height 4
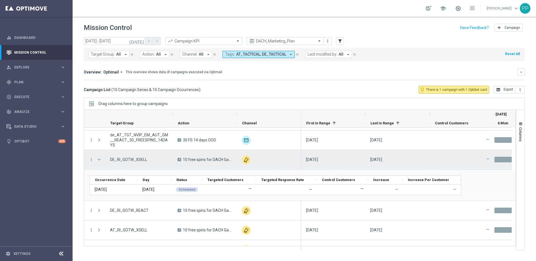
scroll to position [109, 0]
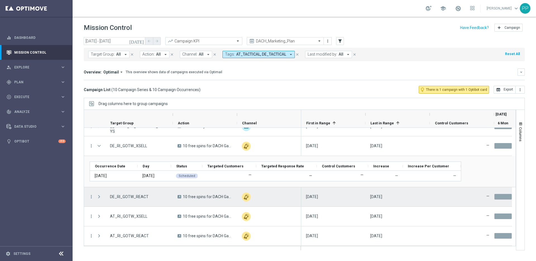
click at [98, 196] on span "Press SPACE to select this row." at bounding box center [99, 196] width 5 height 4
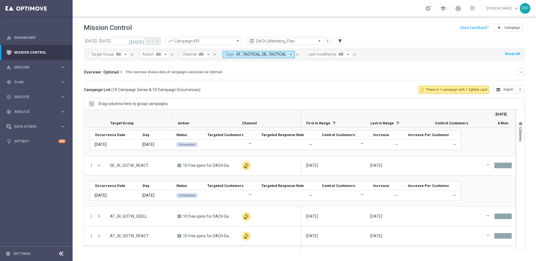
scroll to position [140, 0]
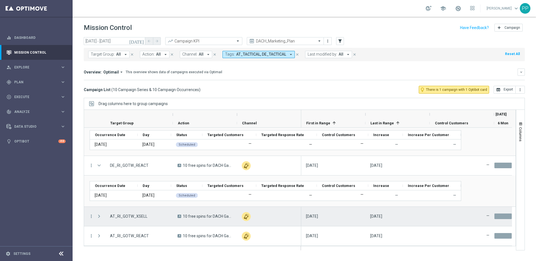
click at [98, 216] on span "Press SPACE to select this row." at bounding box center [99, 216] width 5 height 4
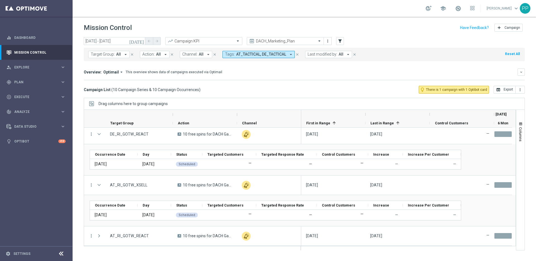
scroll to position [171, 0]
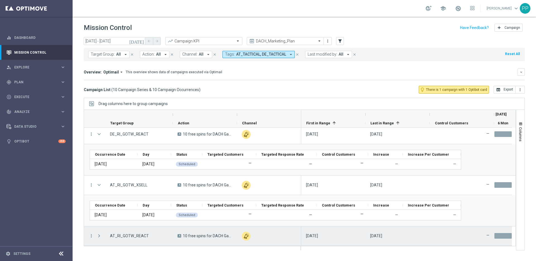
click at [99, 233] on span "Press SPACE to select this row." at bounding box center [100, 235] width 6 height 11
click at [99, 236] on span "Press SPACE to select this row." at bounding box center [99, 236] width 5 height 4
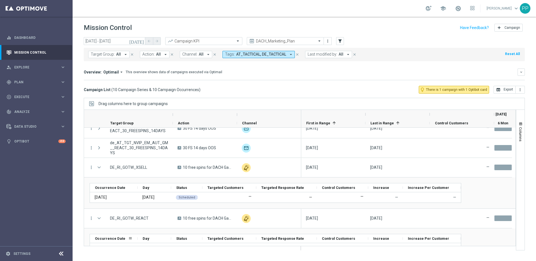
scroll to position [86, 0]
